Goal: Transaction & Acquisition: Purchase product/service

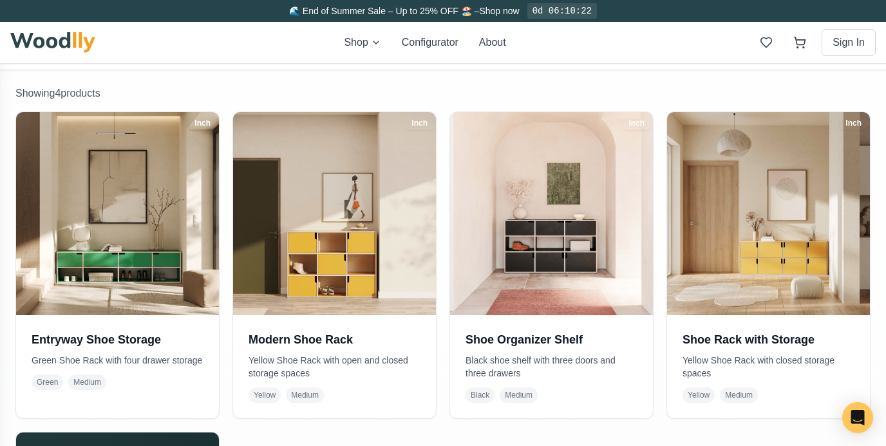
scroll to position [221, 0]
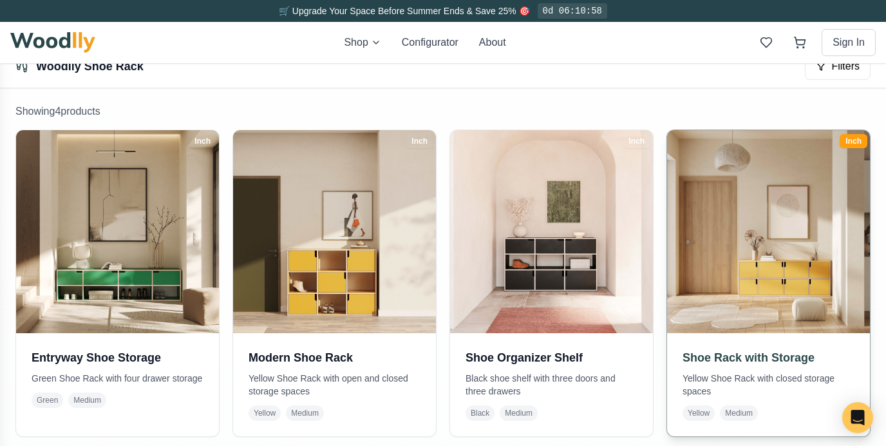
click at [849, 140] on div "Inch" at bounding box center [854, 141] width 28 height 14
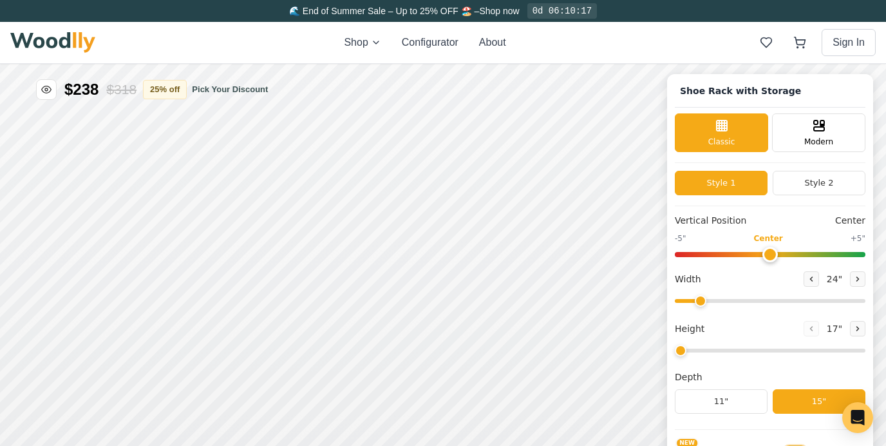
type input "67"
type input "2"
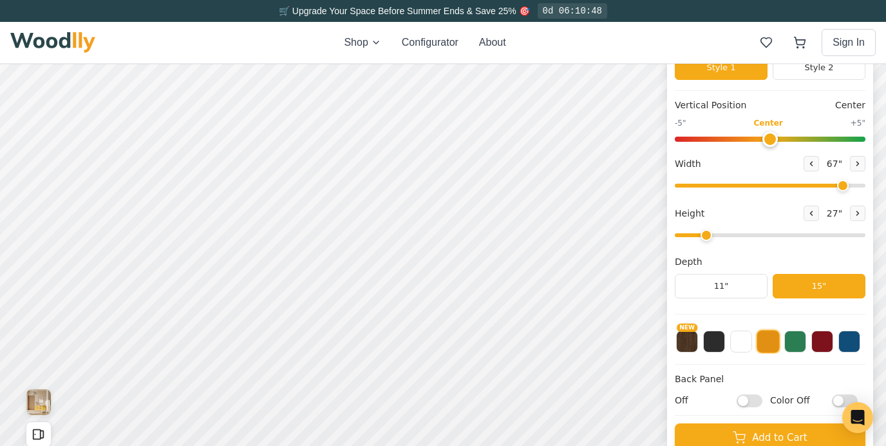
scroll to position [109, 0]
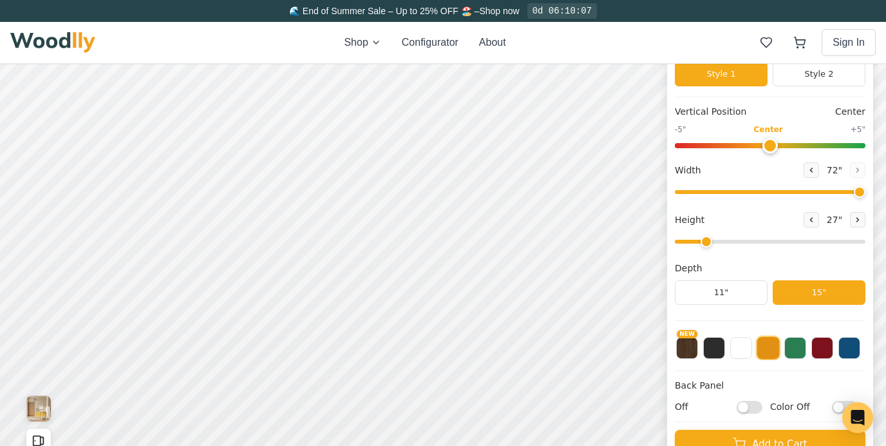
drag, startPoint x: 839, startPoint y: 188, endPoint x: 871, endPoint y: 187, distance: 32.2
type input "72"
click at [866, 190] on input "range" at bounding box center [770, 192] width 191 height 4
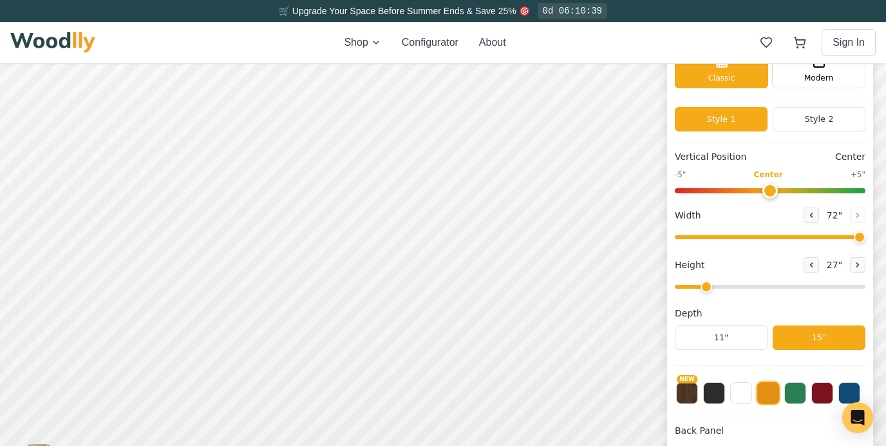
scroll to position [0, 0]
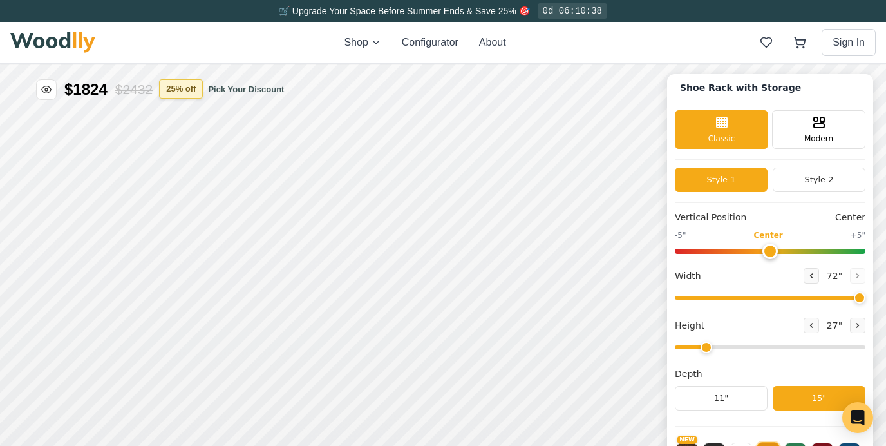
click at [198, 92] on button "25 % off" at bounding box center [181, 88] width 44 height 19
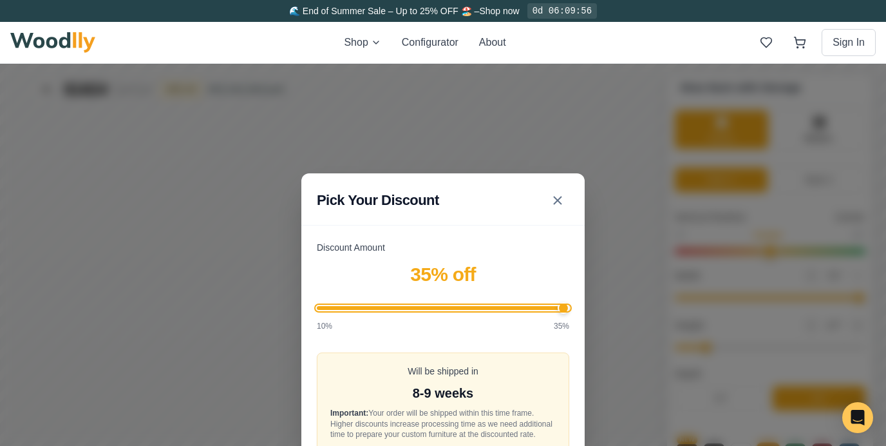
drag, startPoint x: 464, startPoint y: 302, endPoint x: 586, endPoint y: 330, distance: 125.0
type input "35"
click at [569, 310] on input "Discount Amount" at bounding box center [443, 308] width 253 height 4
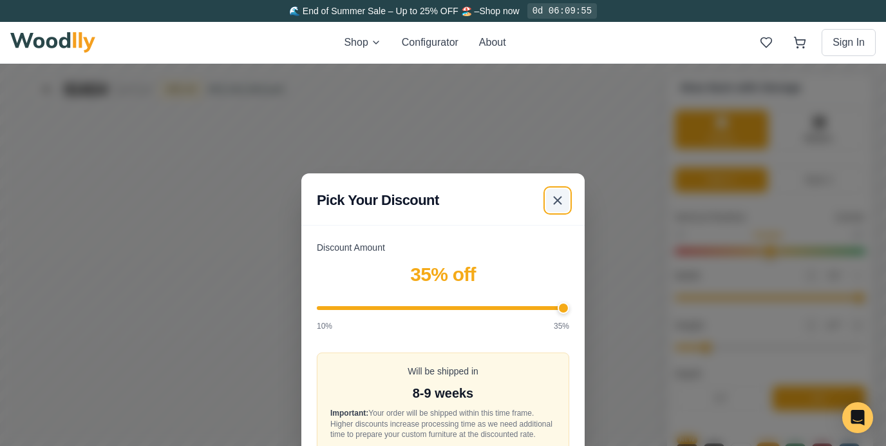
click at [559, 196] on line at bounding box center [558, 200] width 8 height 8
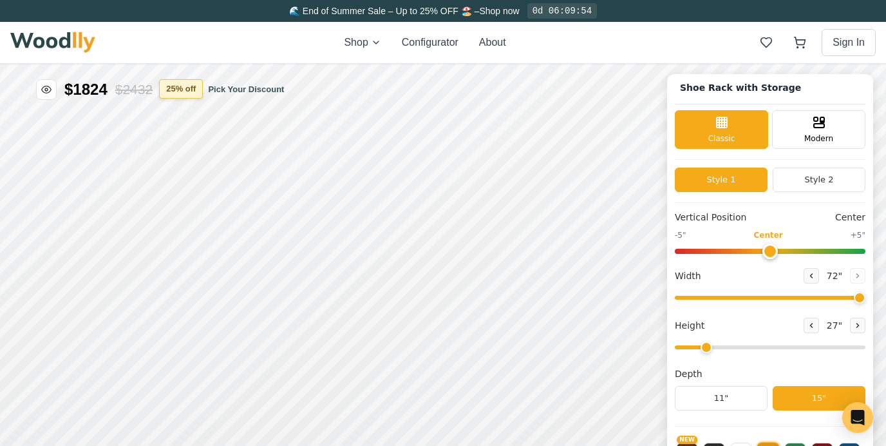
click at [202, 85] on button "25 % off" at bounding box center [181, 88] width 44 height 19
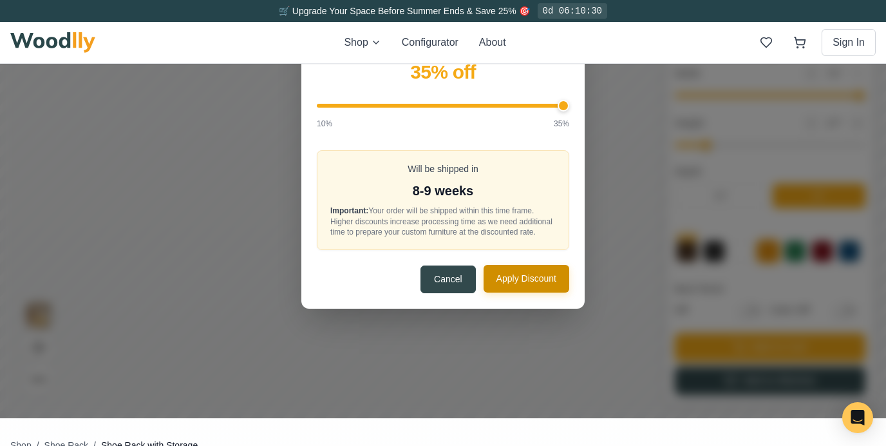
scroll to position [207, 0]
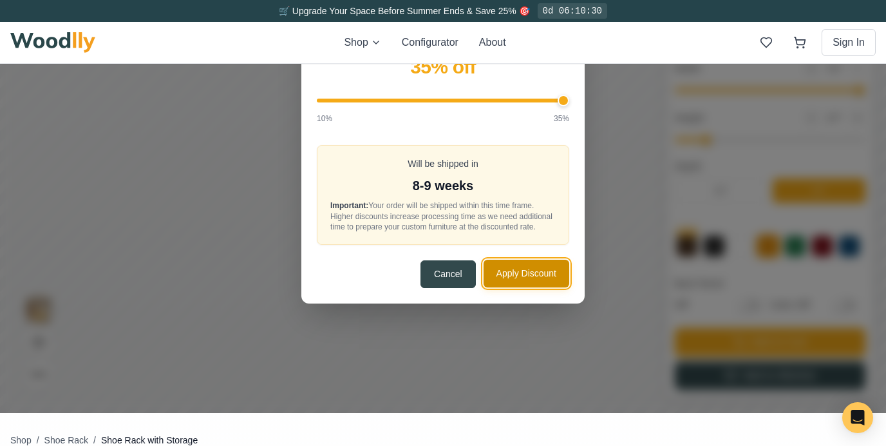
click at [515, 285] on button "Apply Discount" at bounding box center [527, 274] width 86 height 28
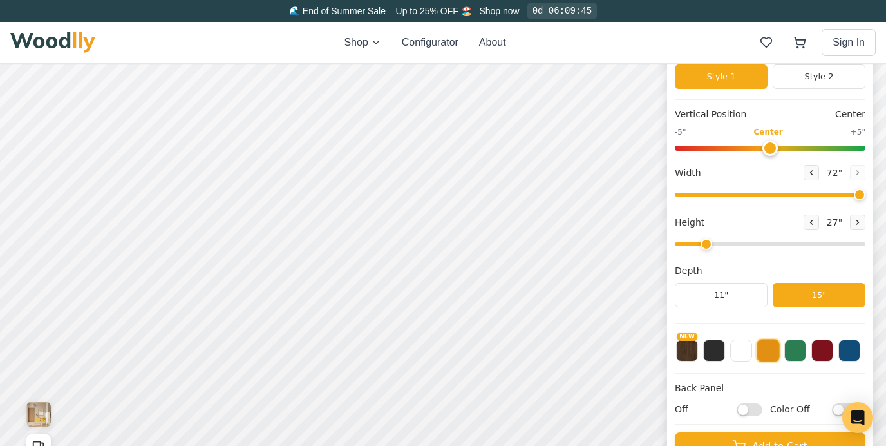
scroll to position [104, 0]
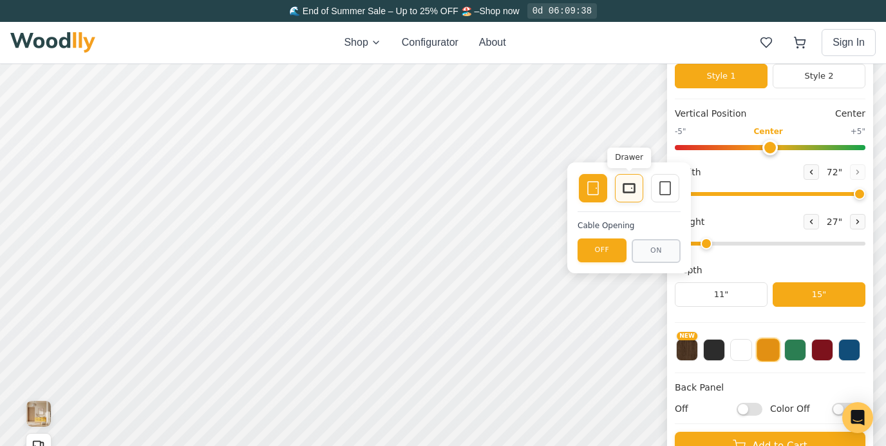
click at [630, 187] on icon at bounding box center [629, 187] width 15 height 15
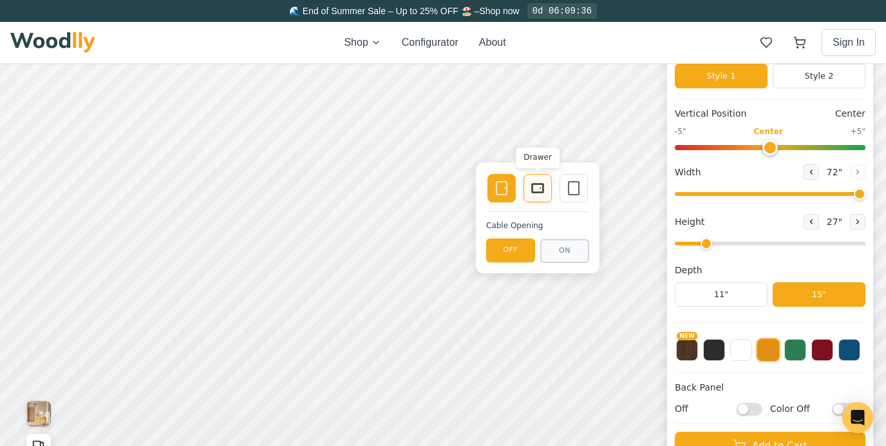
click at [536, 196] on div "Drawer" at bounding box center [538, 188] width 28 height 28
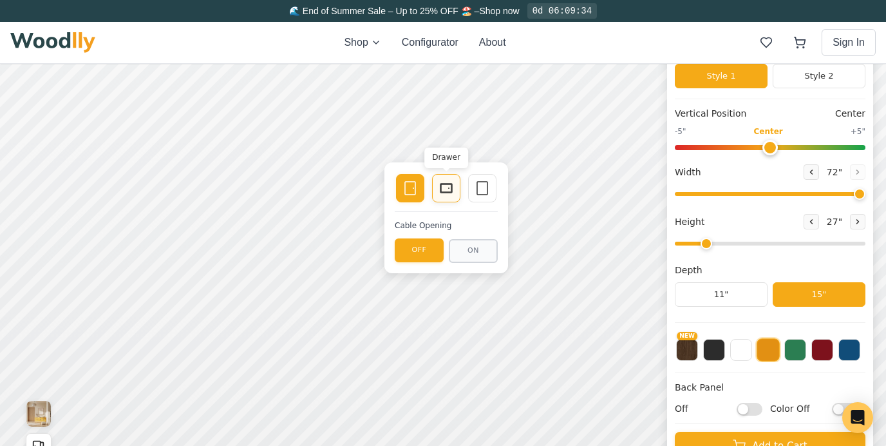
click at [449, 186] on icon at bounding box center [446, 187] width 15 height 15
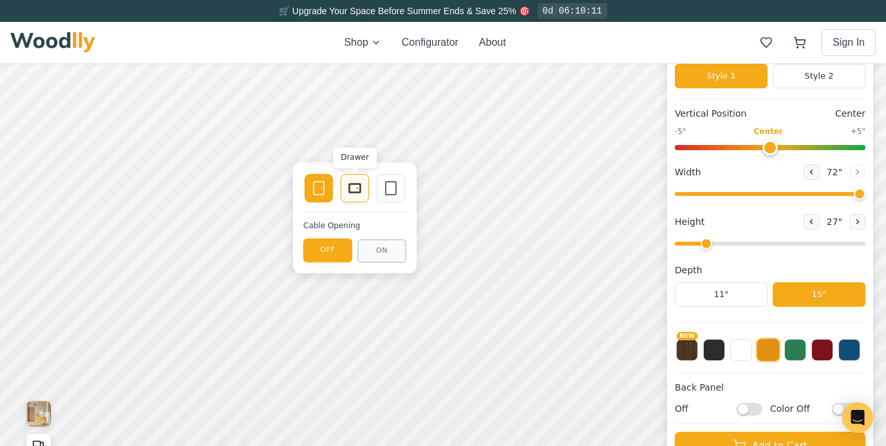
click at [352, 187] on icon at bounding box center [354, 187] width 15 height 15
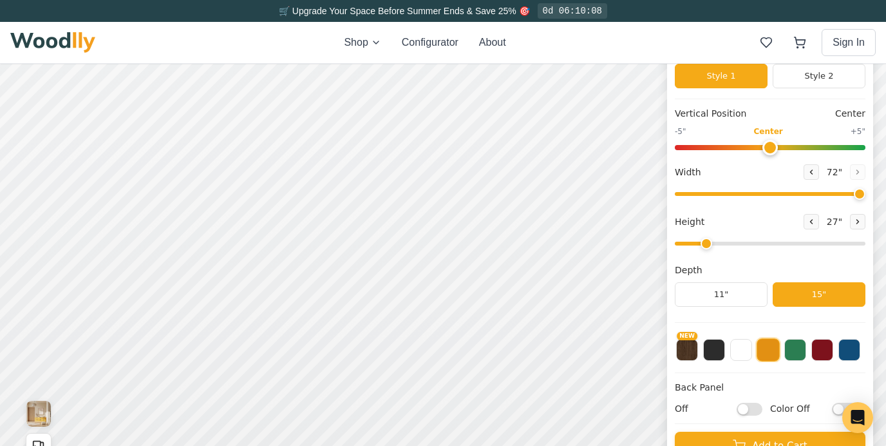
scroll to position [0, 0]
